Goal: Book appointment/travel/reservation

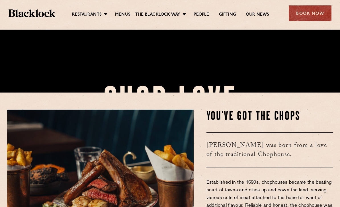
click at [311, 10] on div "Book Now" at bounding box center [310, 13] width 43 height 16
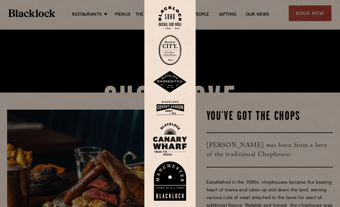
click at [172, 25] on img at bounding box center [170, 17] width 23 height 23
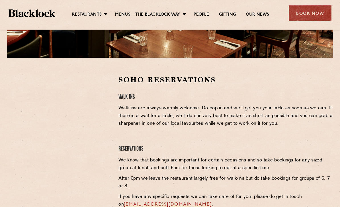
scroll to position [156, 0]
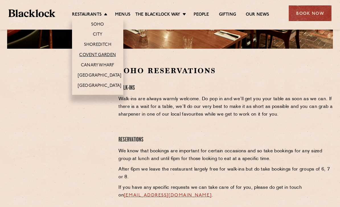
click at [109, 53] on link "Covent Garden" at bounding box center [97, 55] width 37 height 6
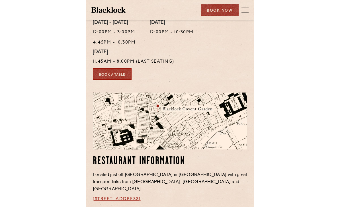
scroll to position [259, 0]
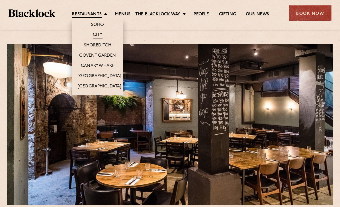
click at [109, 55] on link "Covent Garden" at bounding box center [97, 56] width 37 height 6
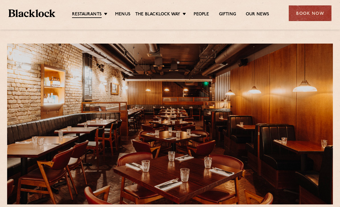
scroll to position [10, 0]
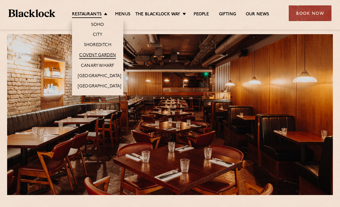
click at [109, 53] on link "Covent Garden" at bounding box center [97, 56] width 37 height 6
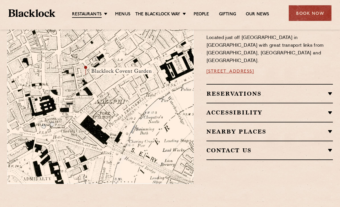
scroll to position [340, 0]
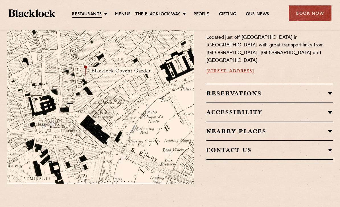
click at [324, 90] on h2 "Reservations" at bounding box center [269, 93] width 126 height 7
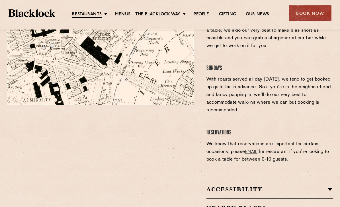
scroll to position [351, 0]
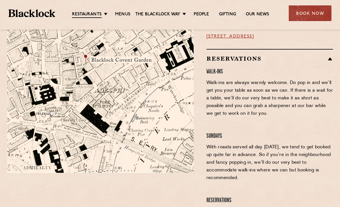
click at [314, 13] on div "Book Now" at bounding box center [310, 13] width 43 height 16
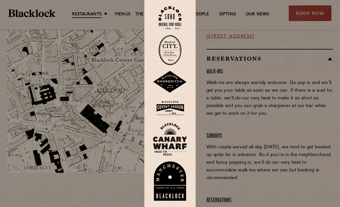
click at [172, 117] on img at bounding box center [170, 108] width 34 height 18
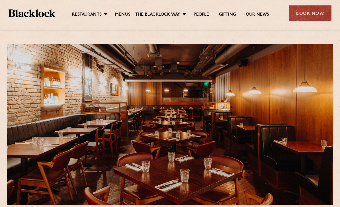
click at [315, 12] on div "Book Now" at bounding box center [310, 13] width 43 height 16
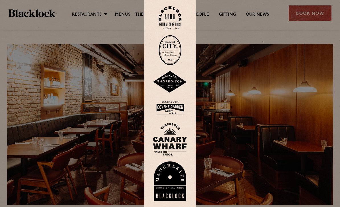
click at [255, 87] on div at bounding box center [170, 103] width 340 height 207
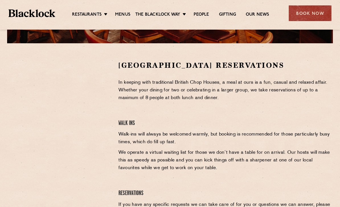
scroll to position [160, 0]
